Goal: Task Accomplishment & Management: Complete application form

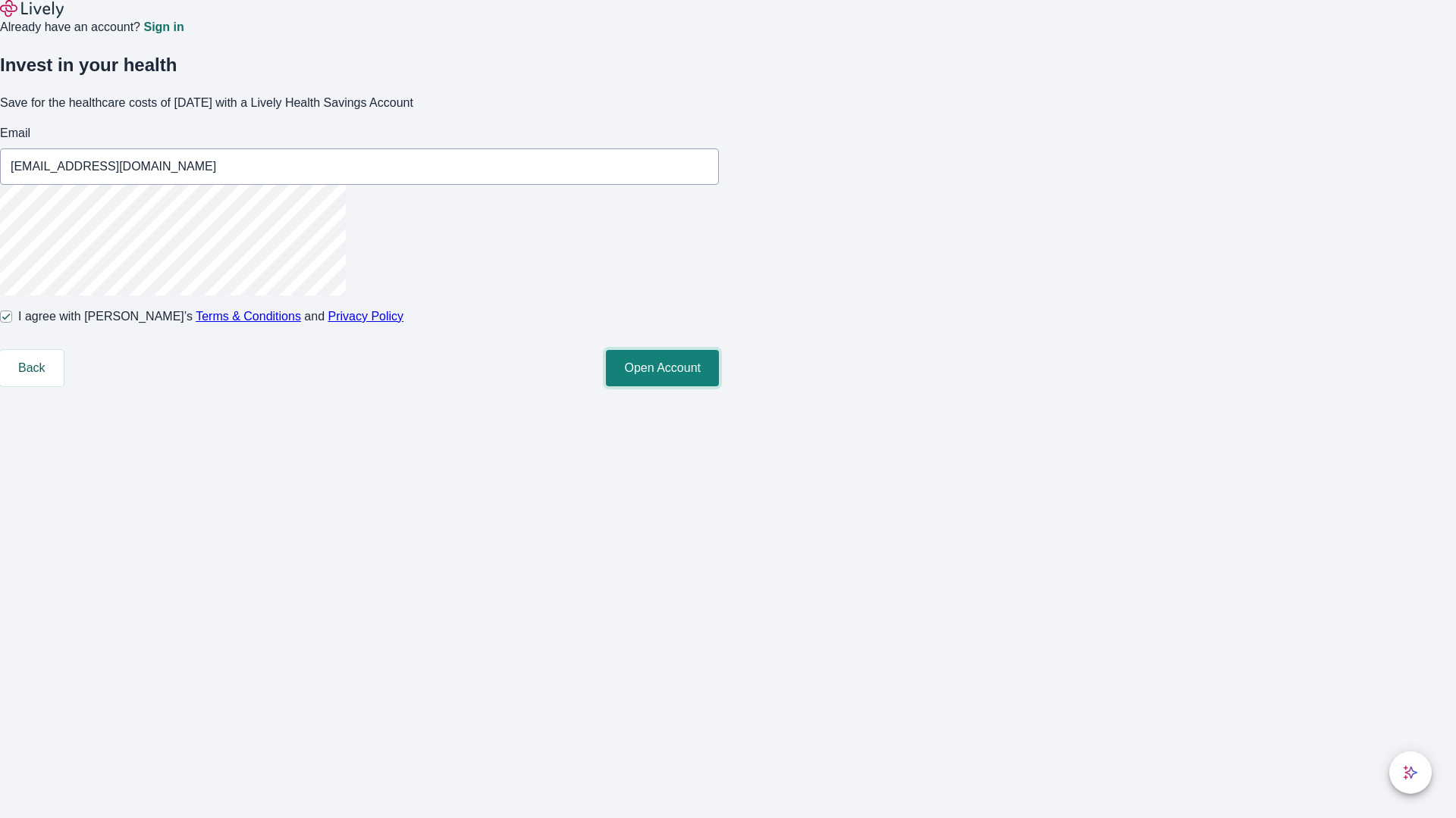
click at [719, 386] on button "Open Account" at bounding box center [663, 367] width 113 height 36
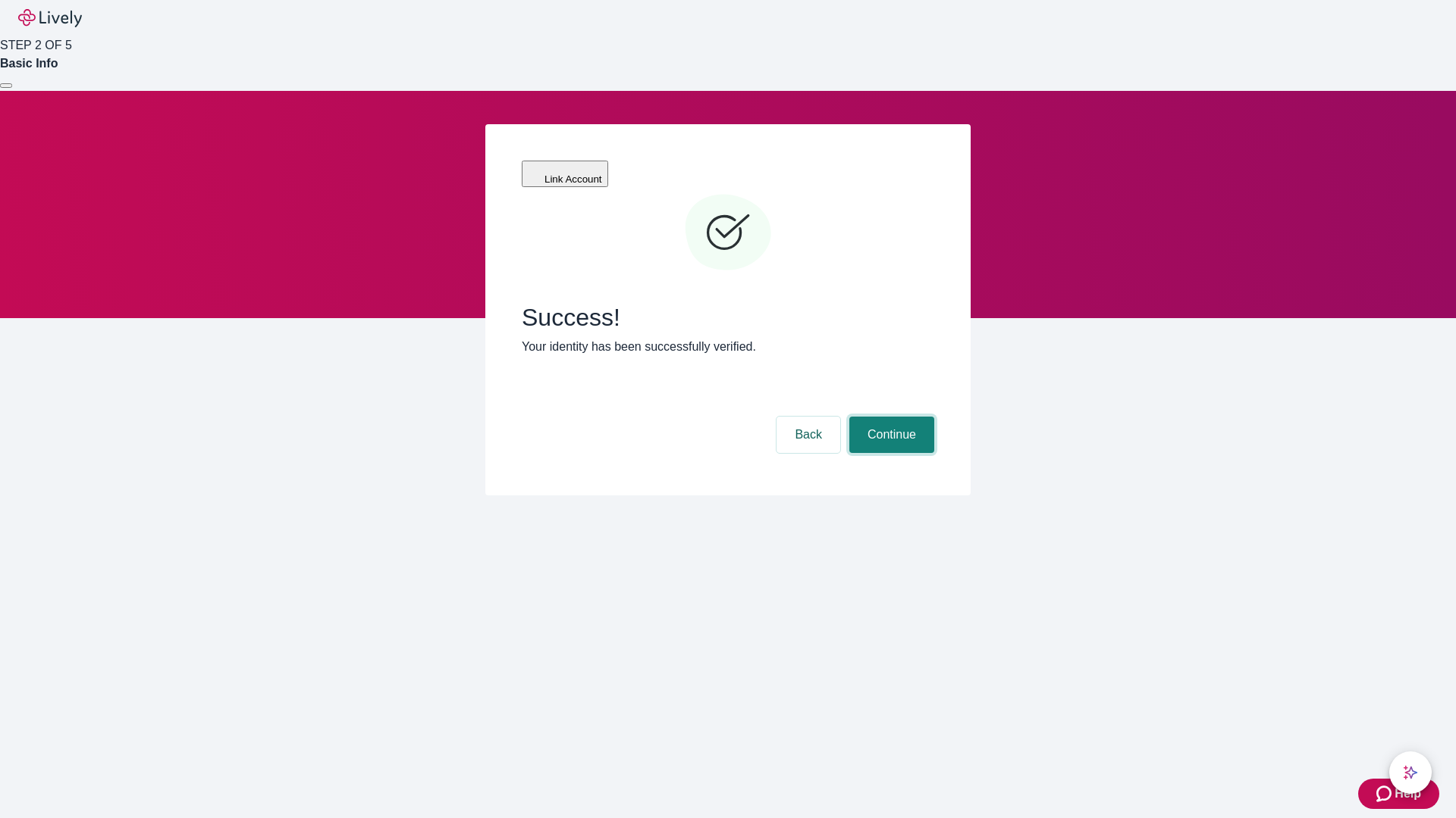
click at [890, 416] on button "Continue" at bounding box center [891, 434] width 85 height 36
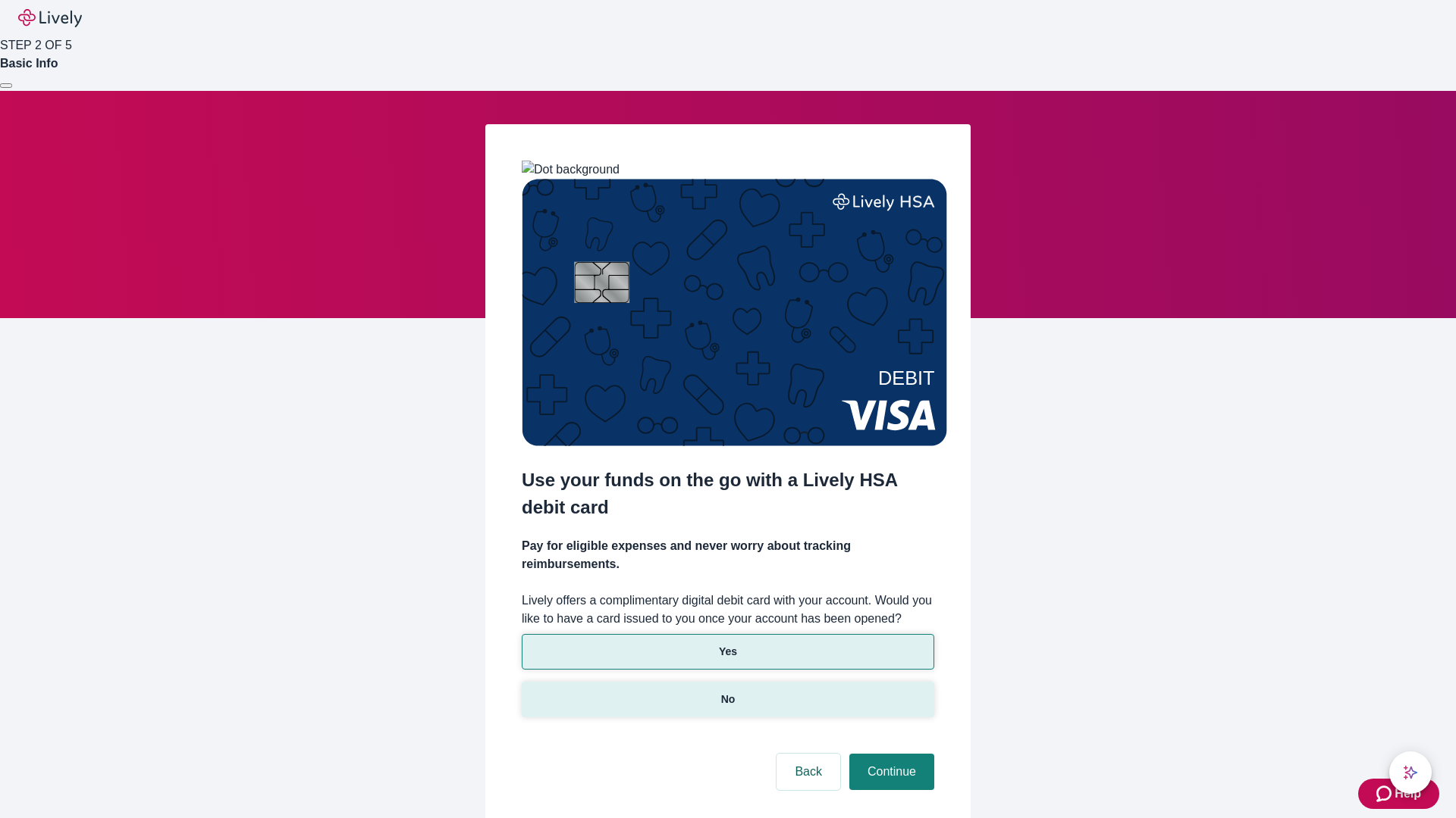
click at [728, 692] on p "No" at bounding box center [728, 700] width 15 height 16
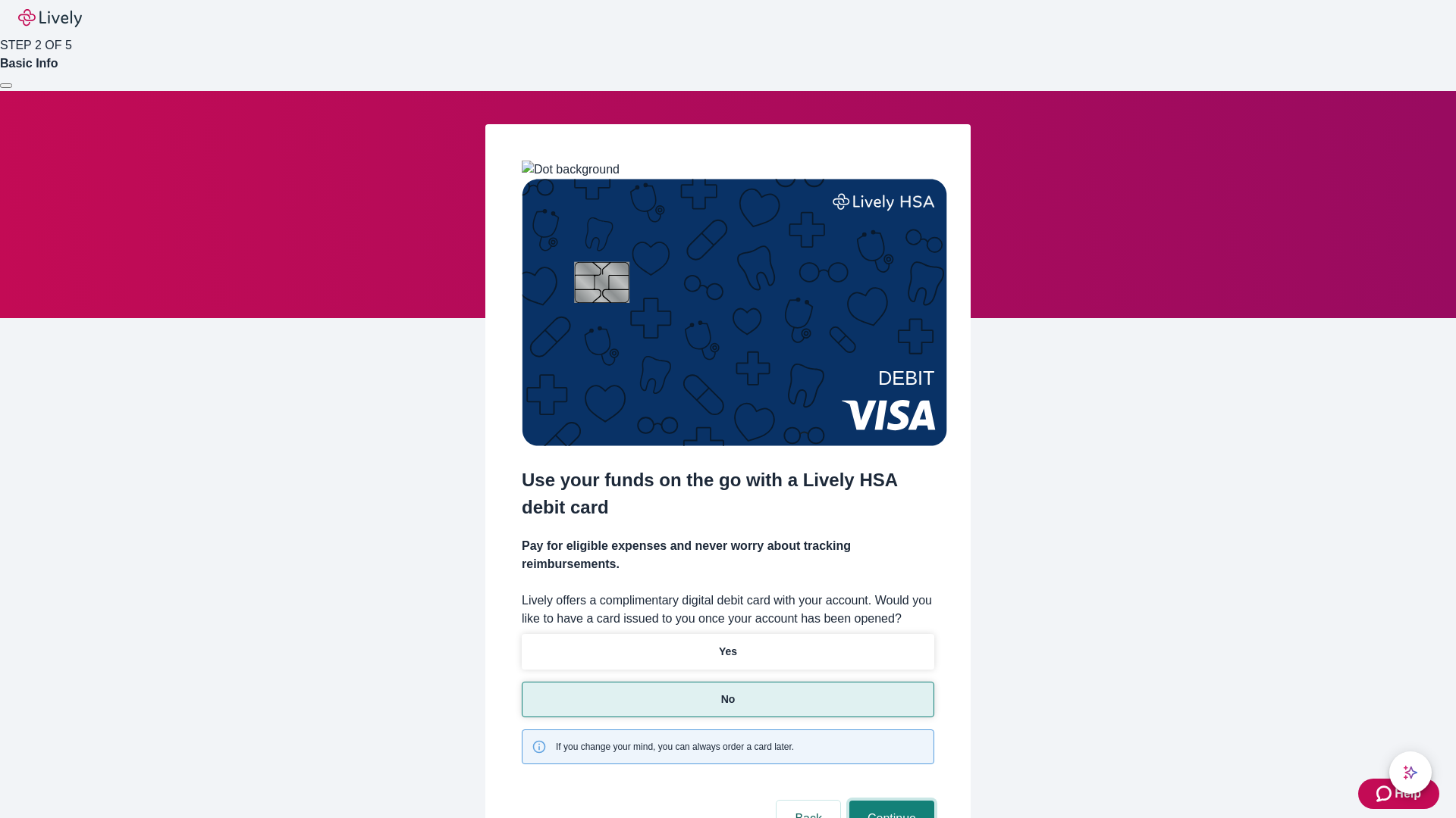
click at [890, 801] on button "Continue" at bounding box center [891, 819] width 85 height 36
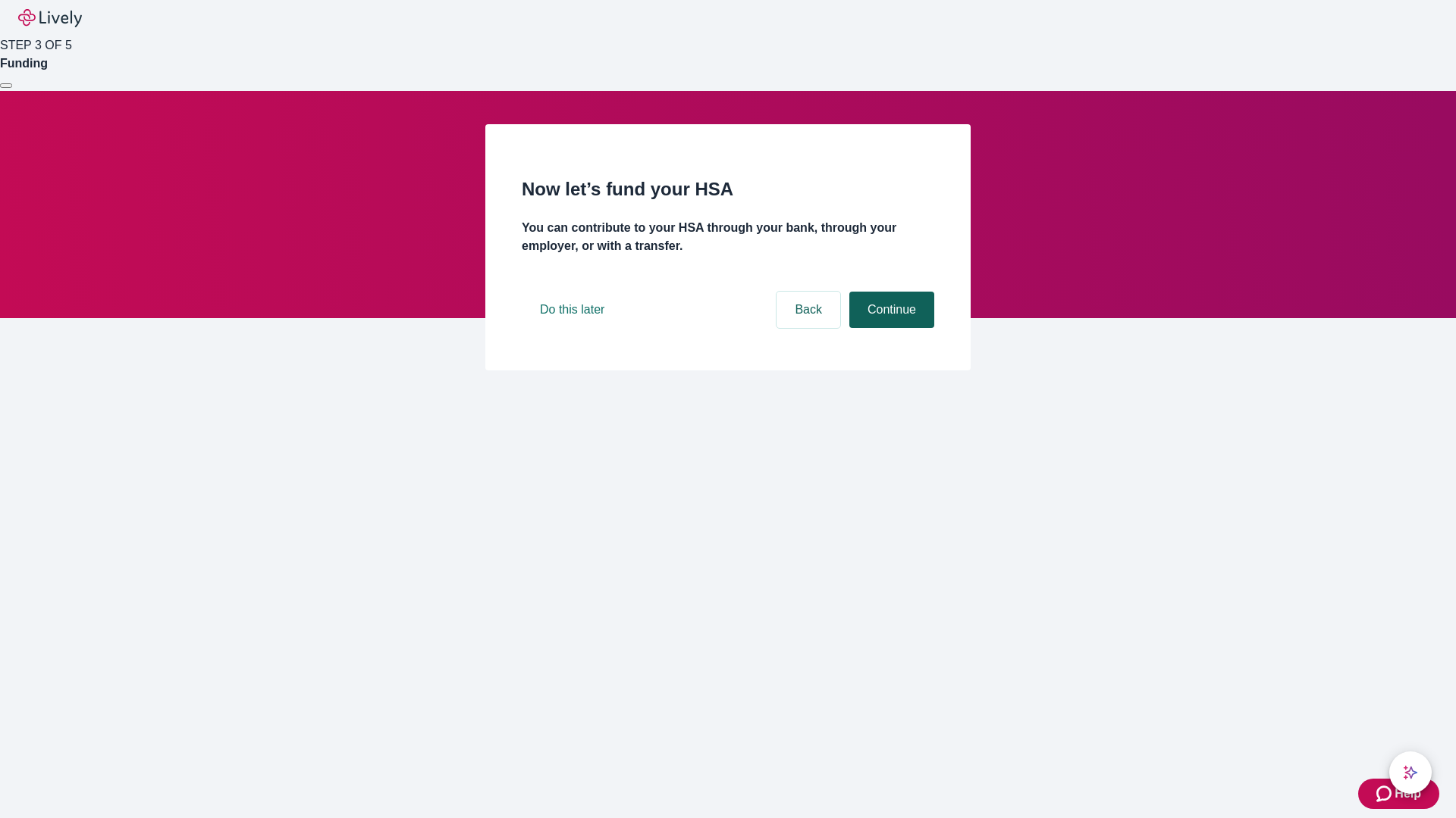
click at [890, 328] on button "Continue" at bounding box center [891, 310] width 85 height 36
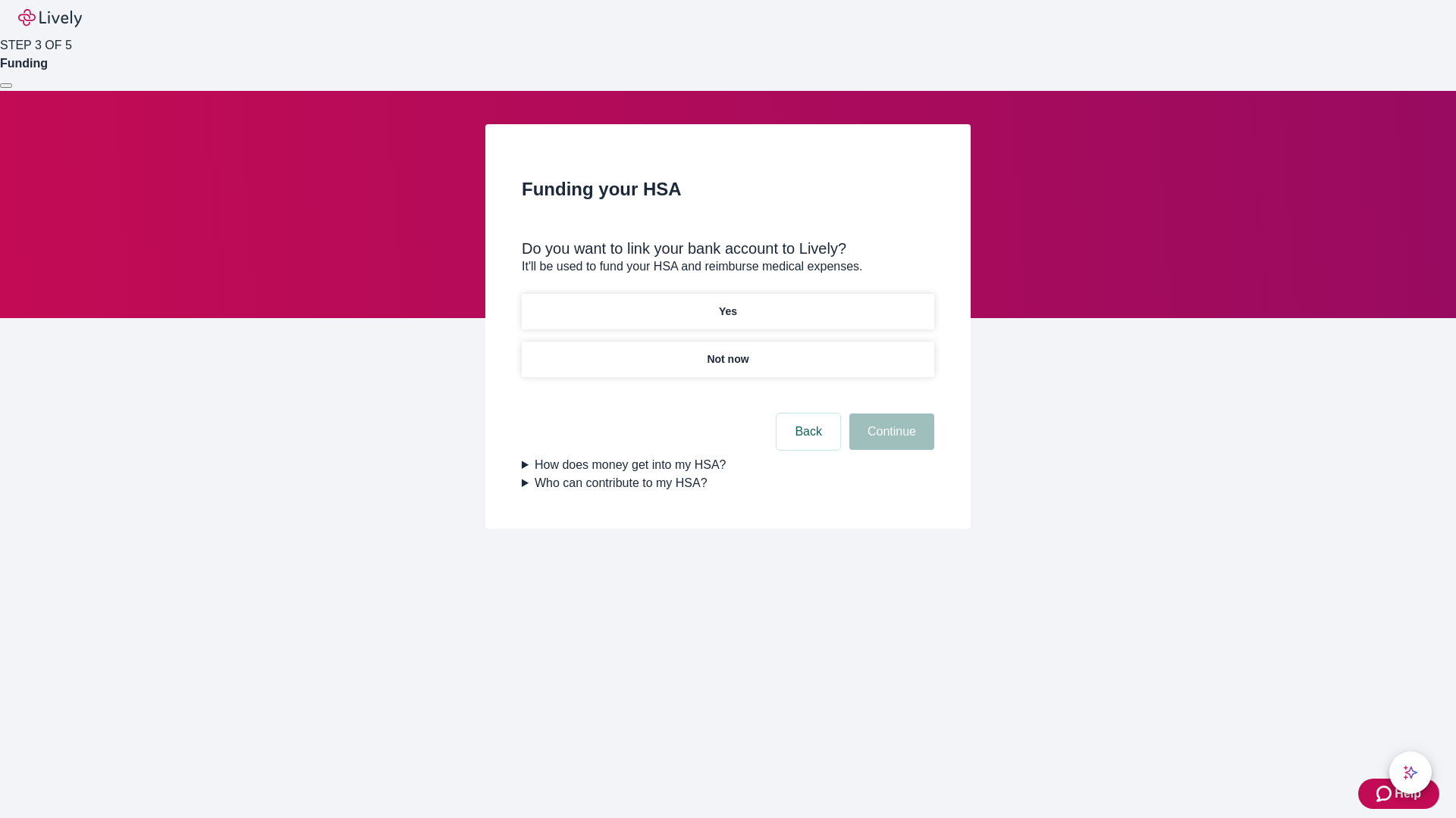
click at [728, 352] on p "Not now" at bounding box center [728, 360] width 42 height 16
click at [890, 441] on button "Continue" at bounding box center [891, 431] width 85 height 36
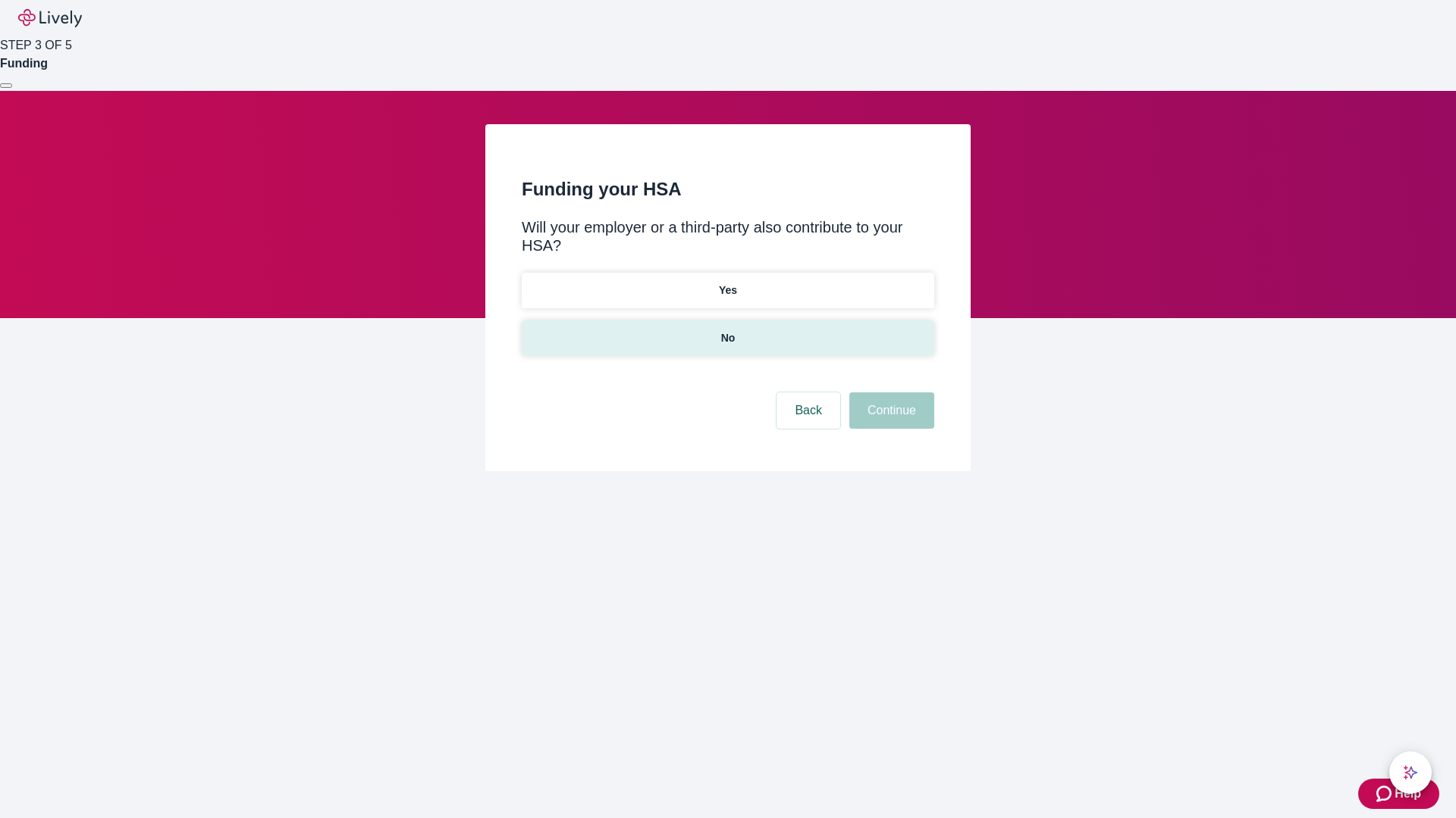
click at [728, 330] on p "No" at bounding box center [728, 338] width 15 height 16
click at [890, 393] on button "Continue" at bounding box center [891, 410] width 85 height 36
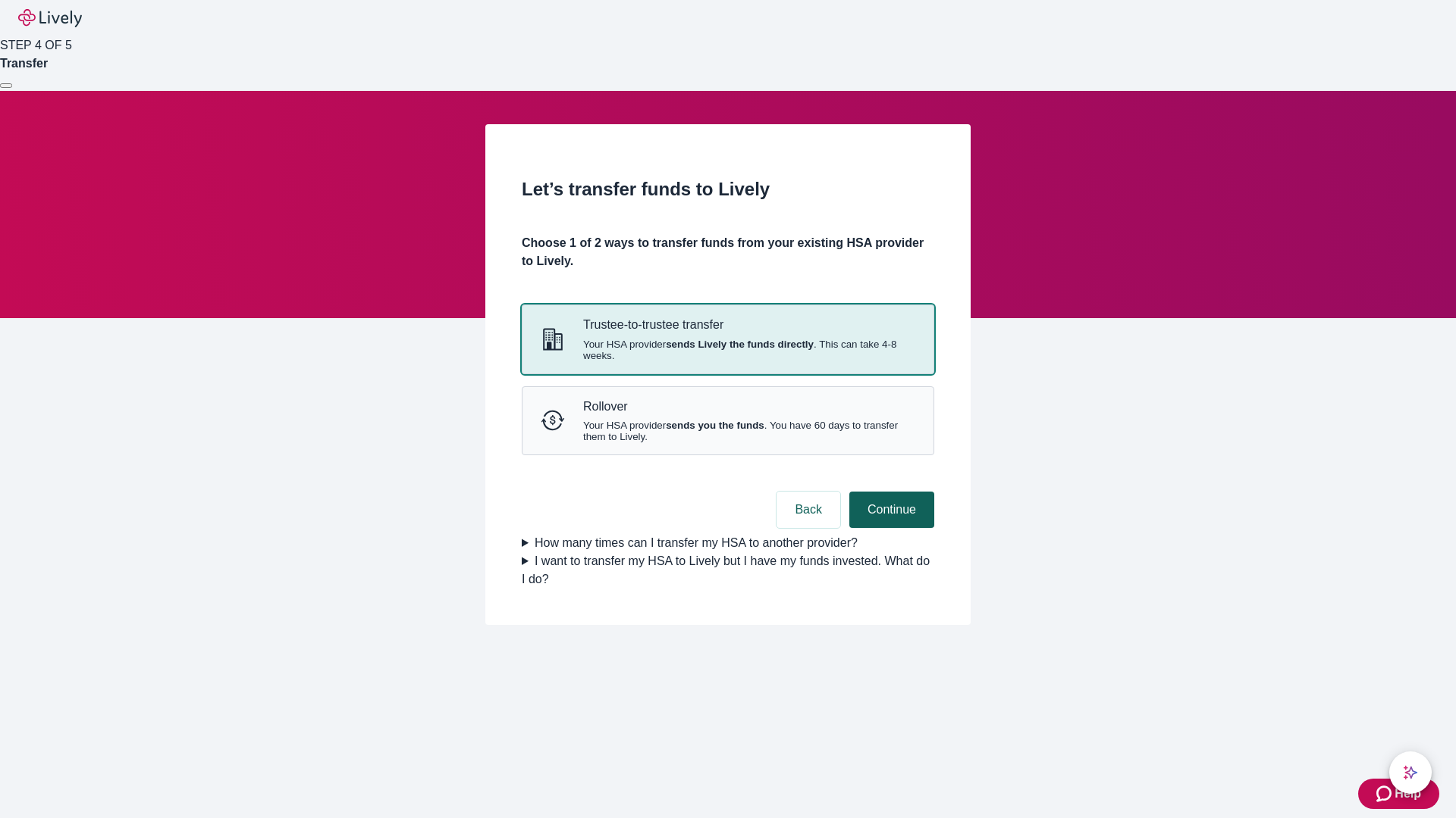
click at [728, 350] on strong "sends Lively the funds directly" at bounding box center [739, 345] width 148 height 12
click at [890, 528] on button "Continue" at bounding box center [891, 509] width 85 height 36
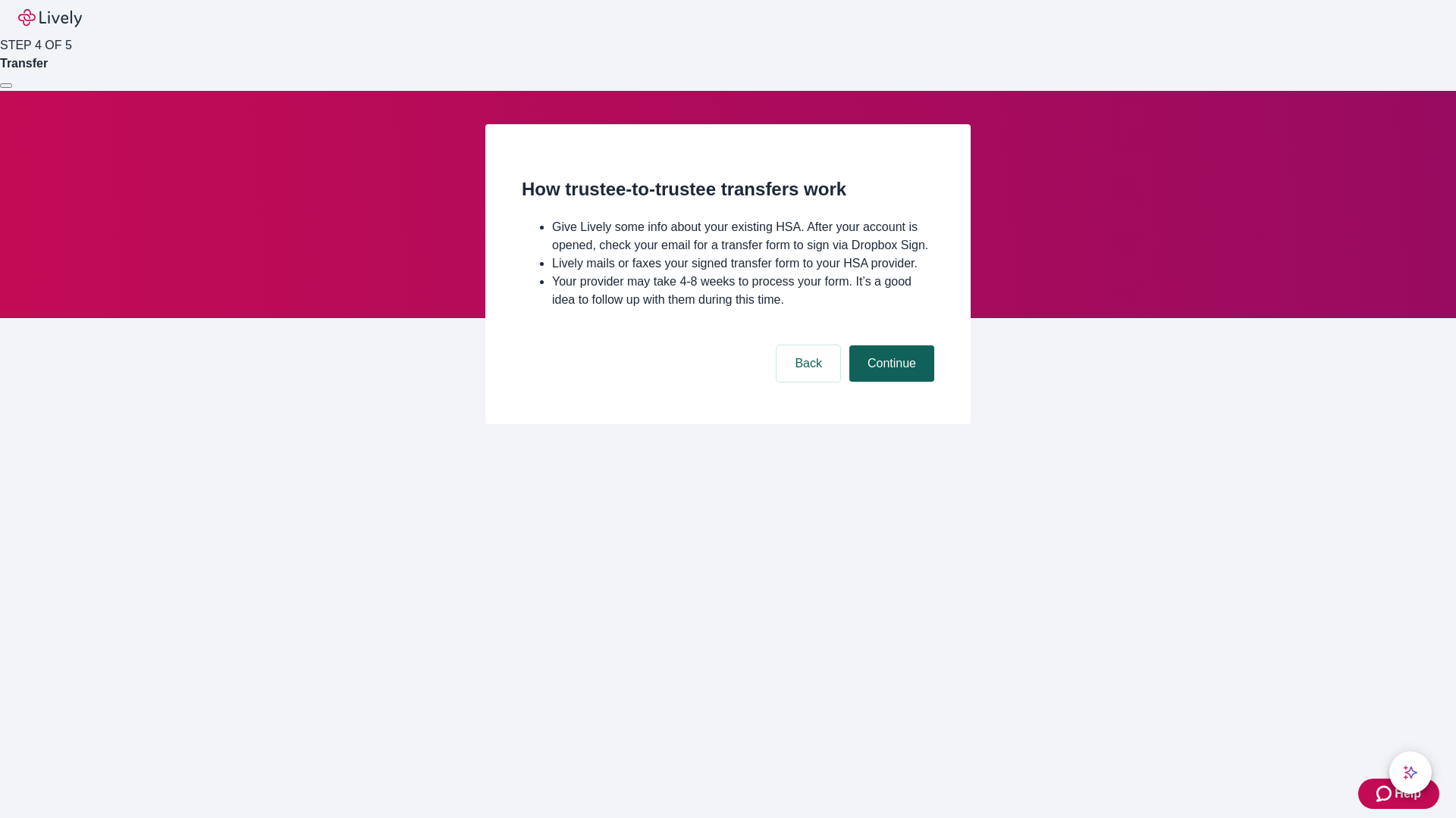
click at [890, 382] on button "Continue" at bounding box center [891, 364] width 85 height 36
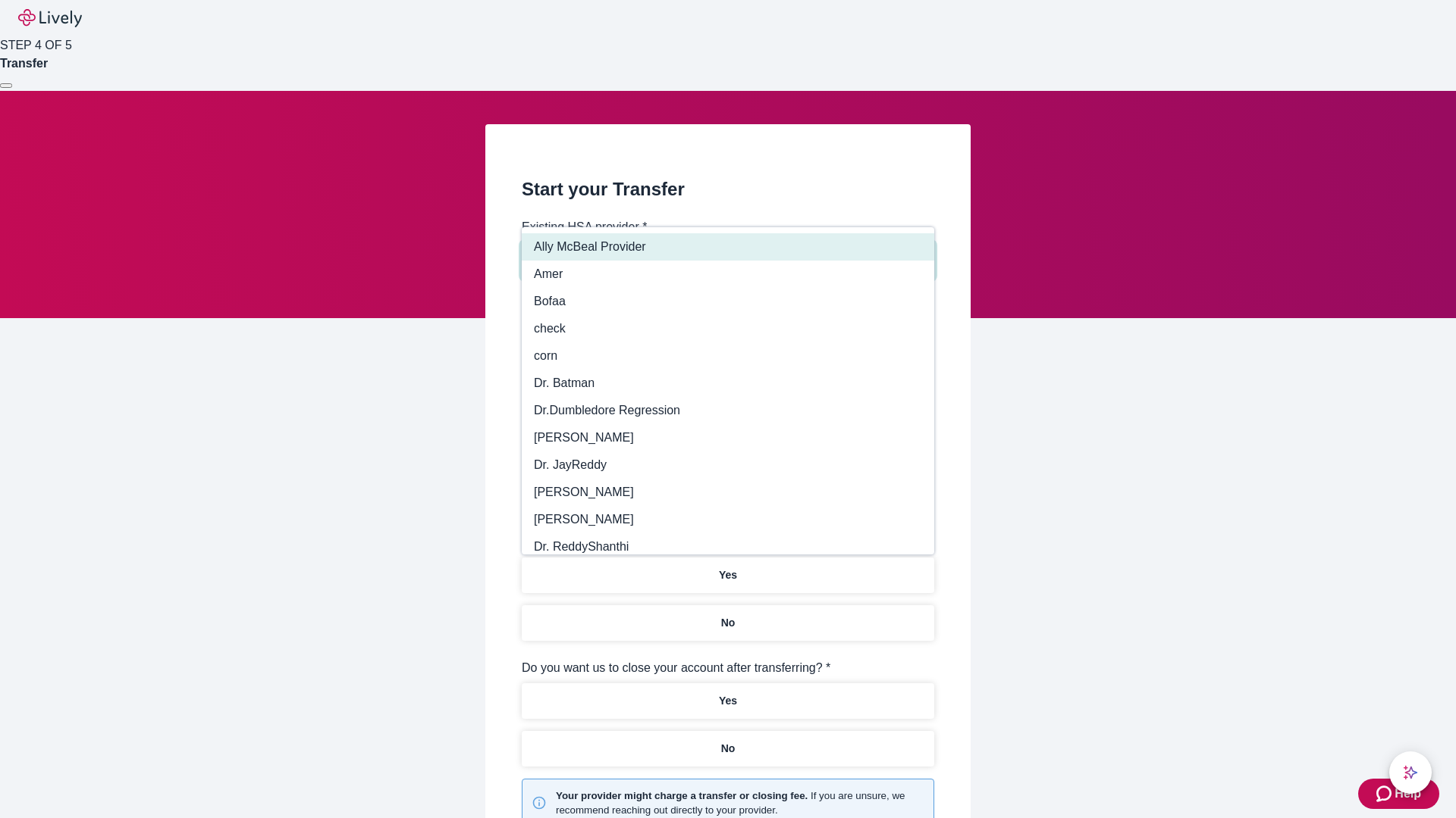
type input "Other"
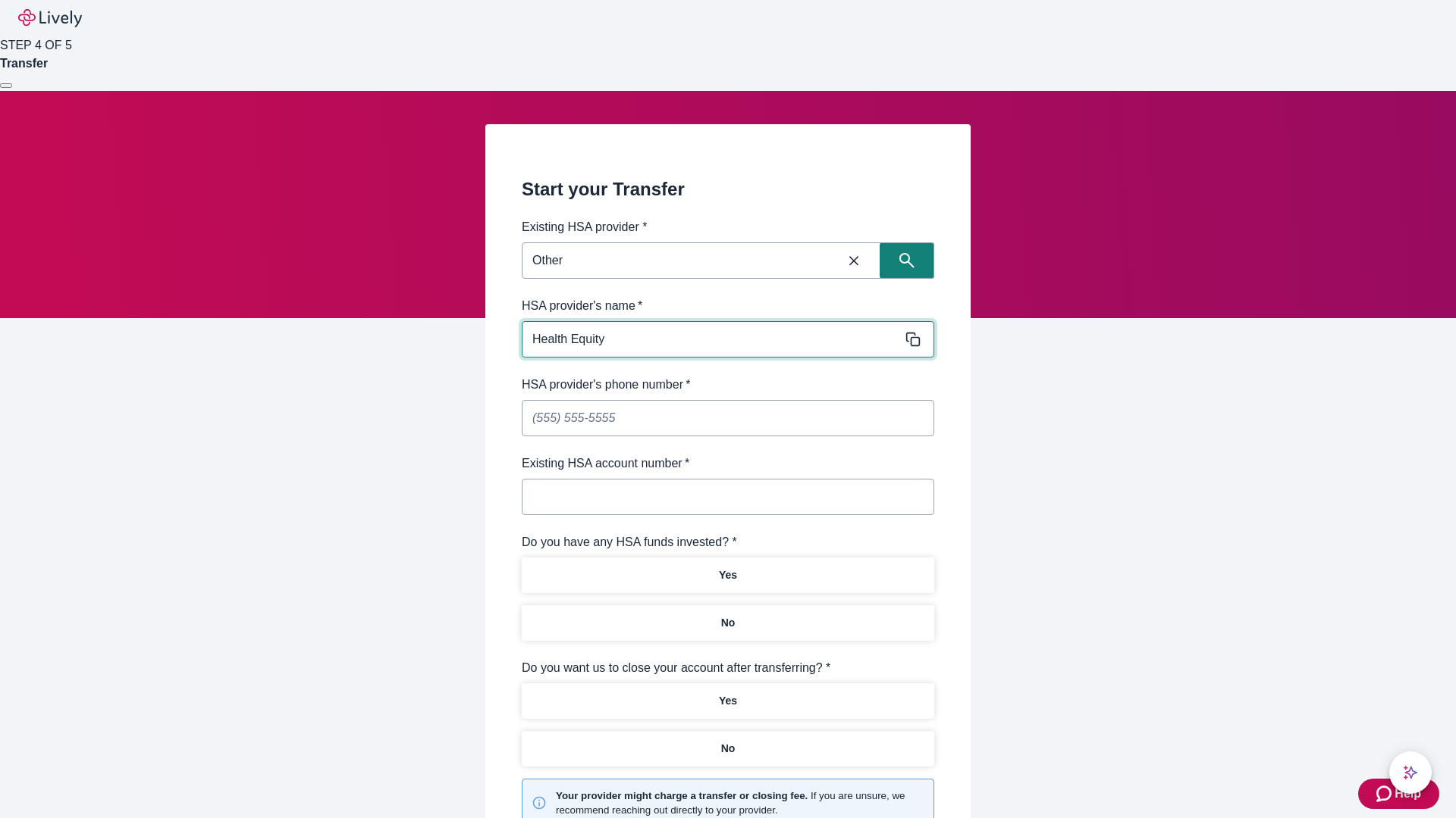
type input "Health Equity"
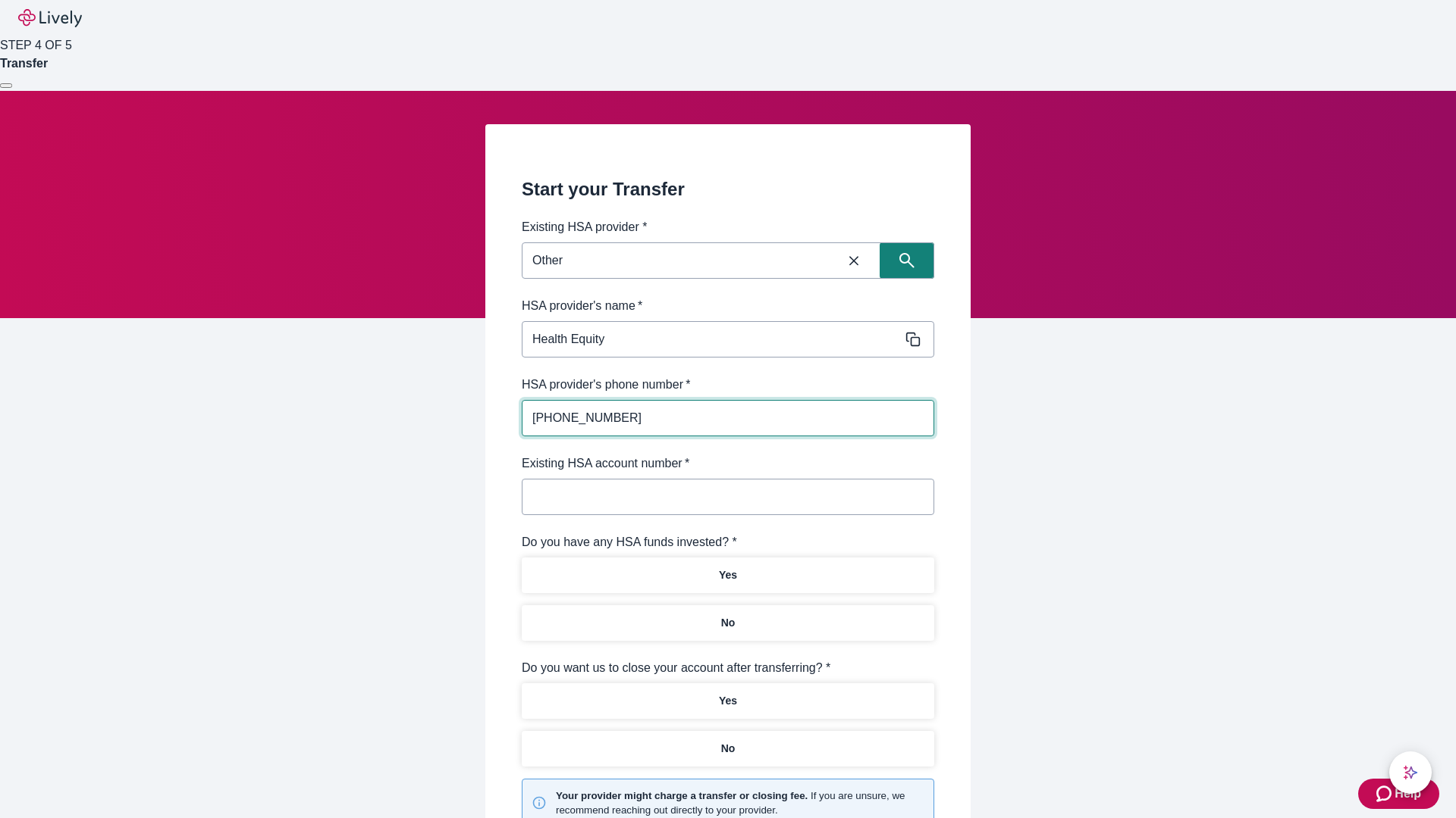
type input "[PHONE_NUMBER]"
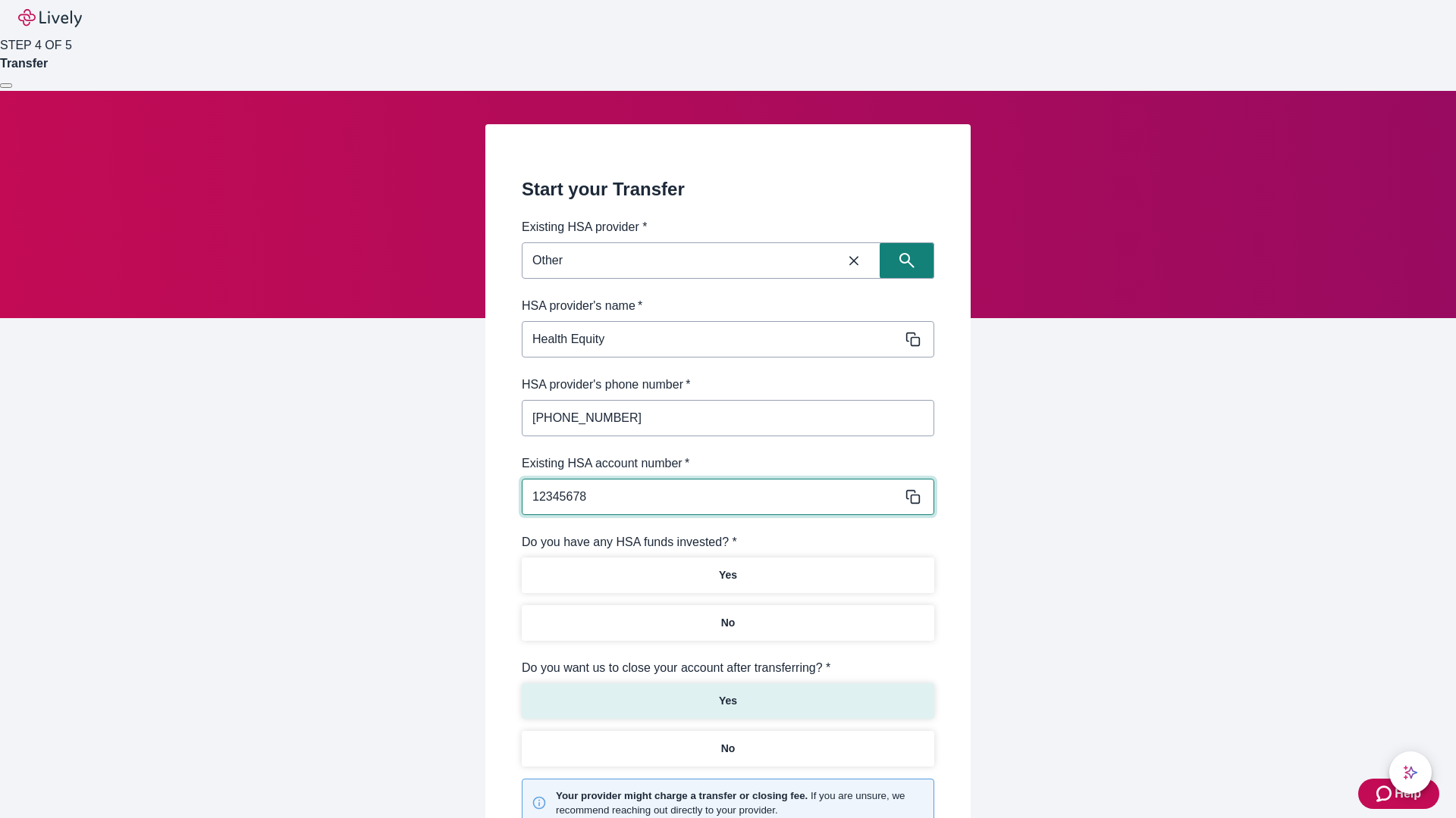
type input "12345678"
click at [728, 616] on p "No" at bounding box center [728, 624] width 15 height 16
click at [728, 694] on p "Yes" at bounding box center [728, 702] width 19 height 16
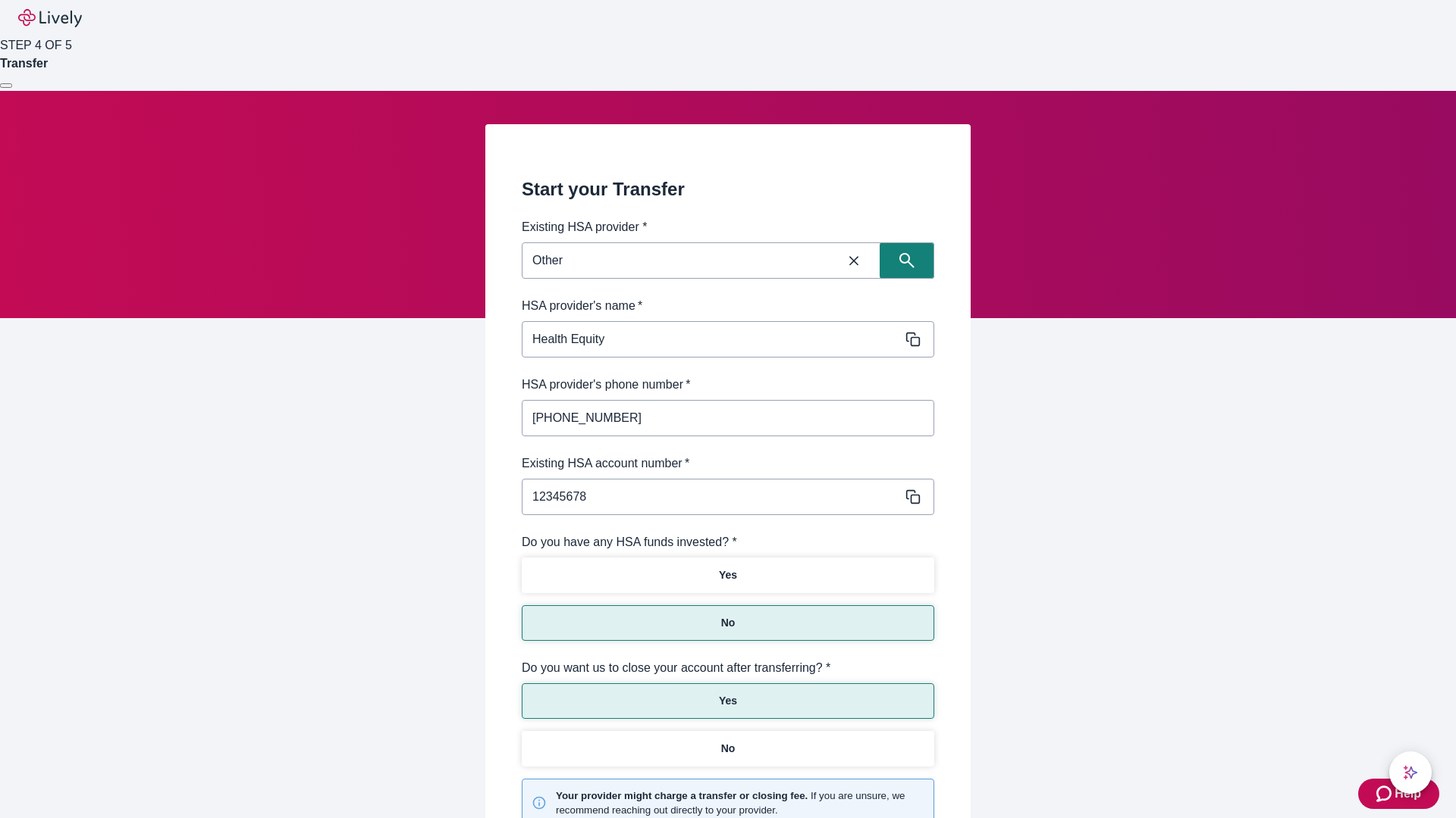
scroll to position [157, 0]
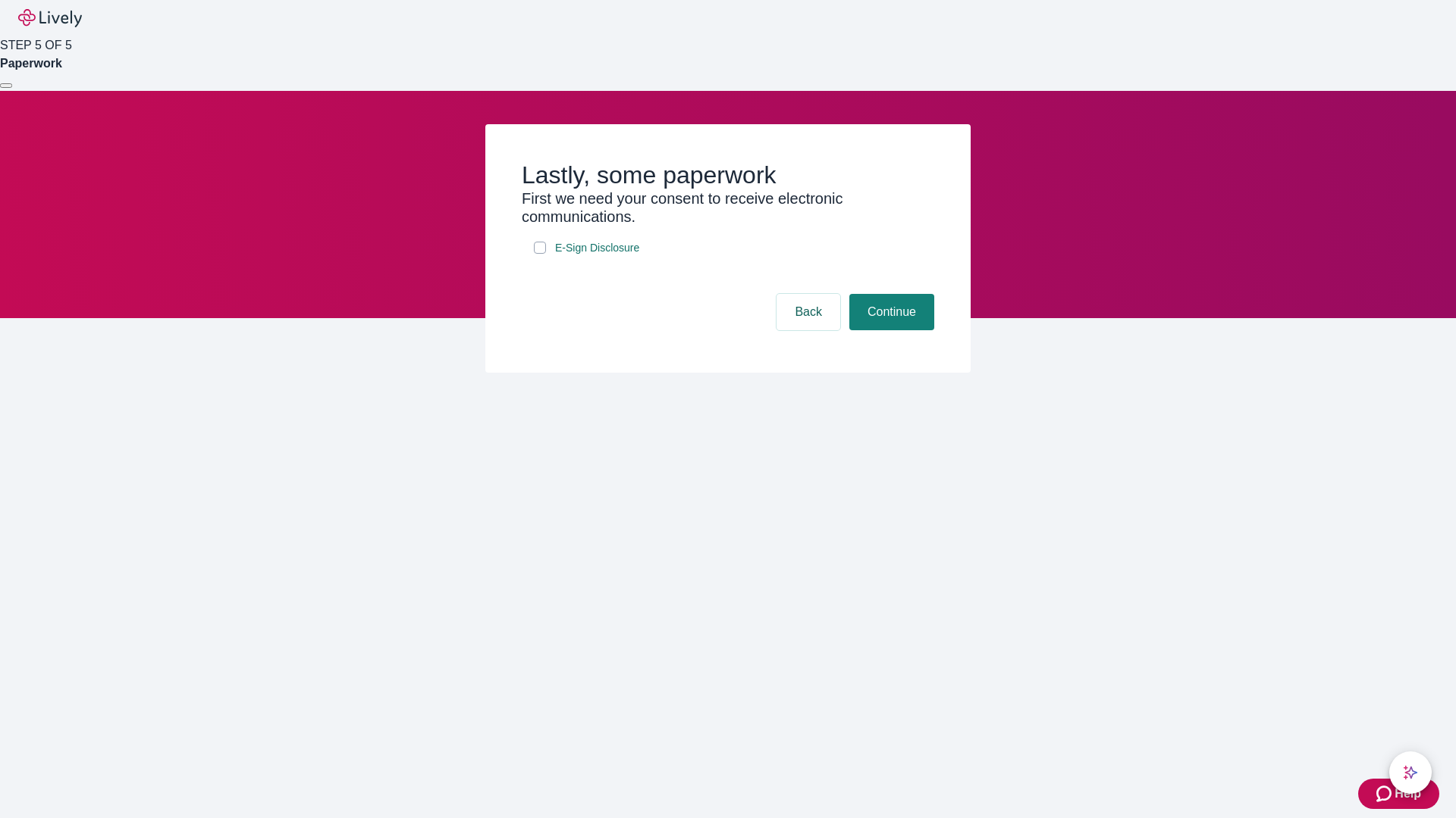
click at [540, 254] on input "E-Sign Disclosure" at bounding box center [540, 247] width 12 height 12
checkbox input "true"
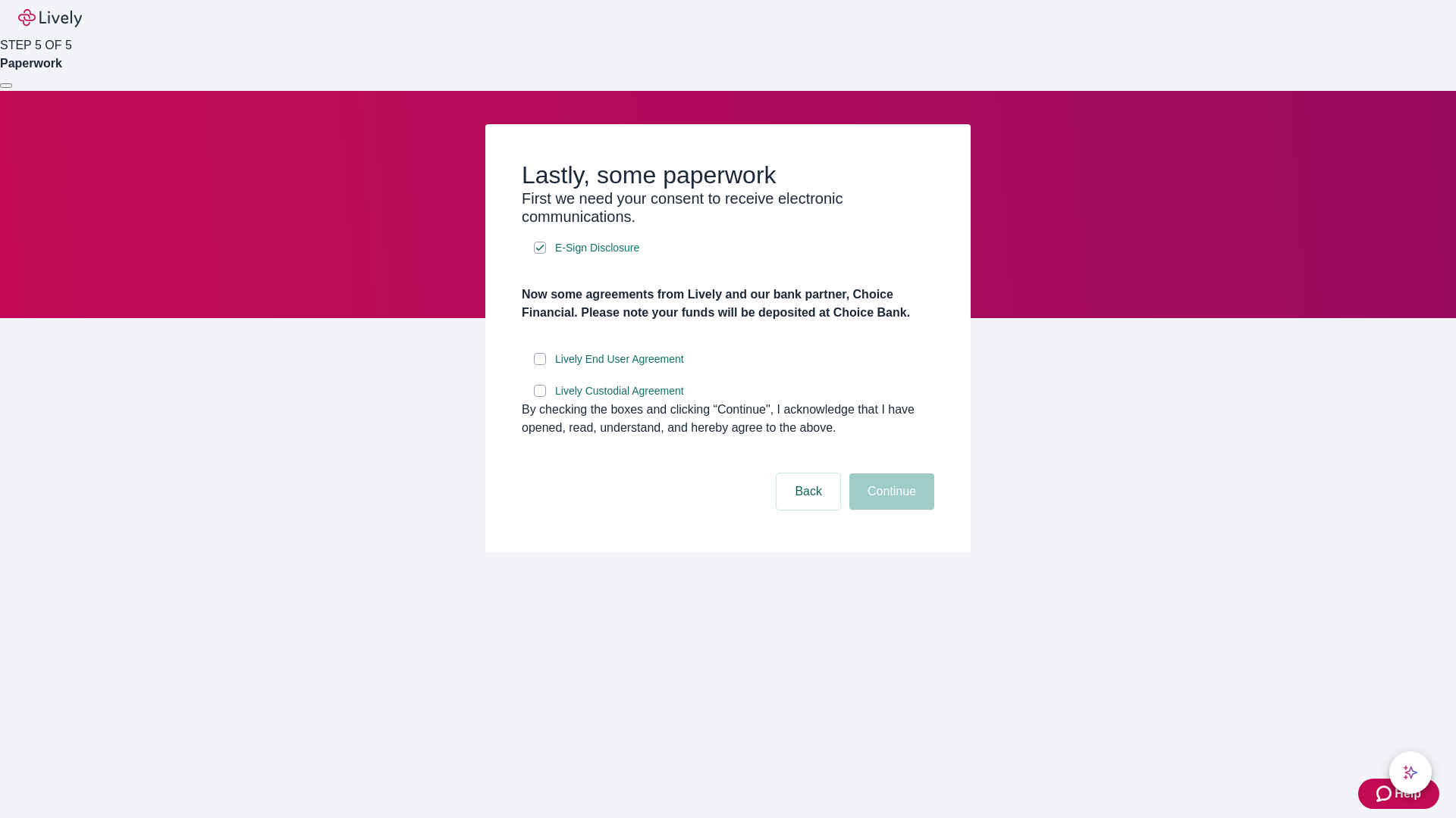
click at [540, 366] on input "Lively End User Agreement" at bounding box center [540, 359] width 12 height 12
checkbox input "true"
click at [540, 397] on input "Lively Custodial Agreement" at bounding box center [540, 391] width 12 height 12
checkbox input "true"
click at [890, 510] on button "Continue" at bounding box center [891, 492] width 85 height 36
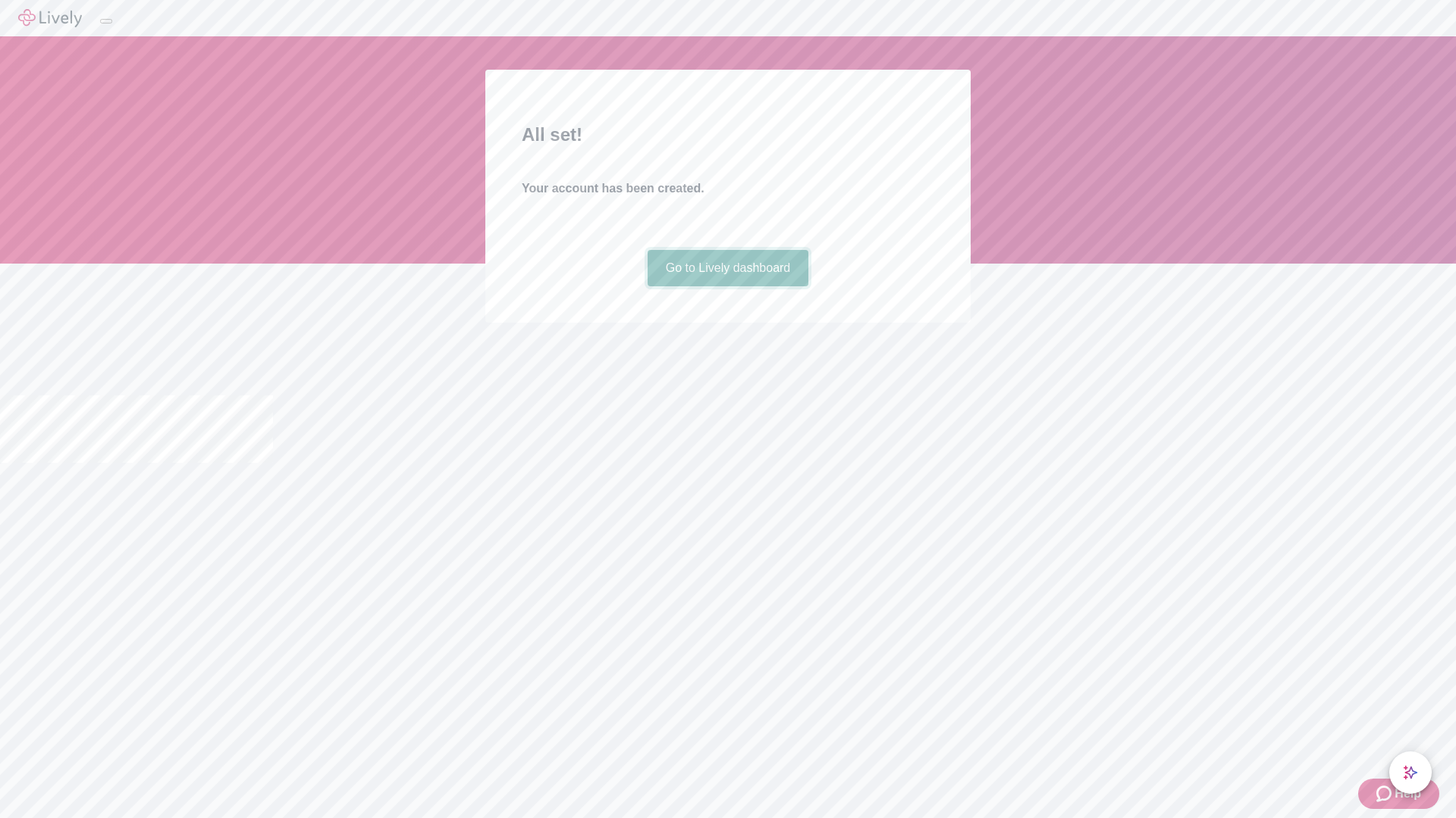
click at [728, 286] on link "Go to Lively dashboard" at bounding box center [728, 268] width 161 height 36
